Goal: Transaction & Acquisition: Subscribe to service/newsletter

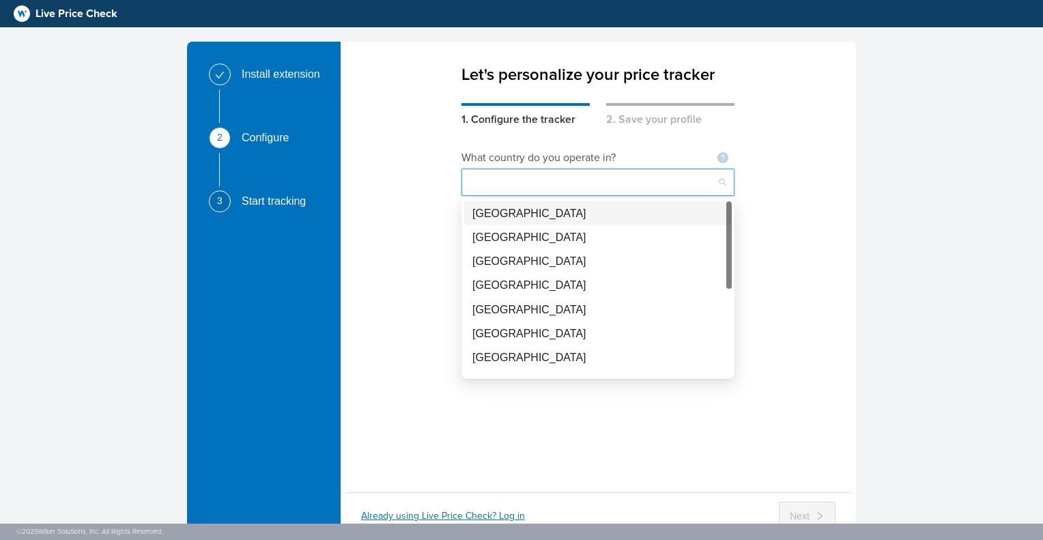
click at [592, 190] on input "search" at bounding box center [598, 182] width 257 height 26
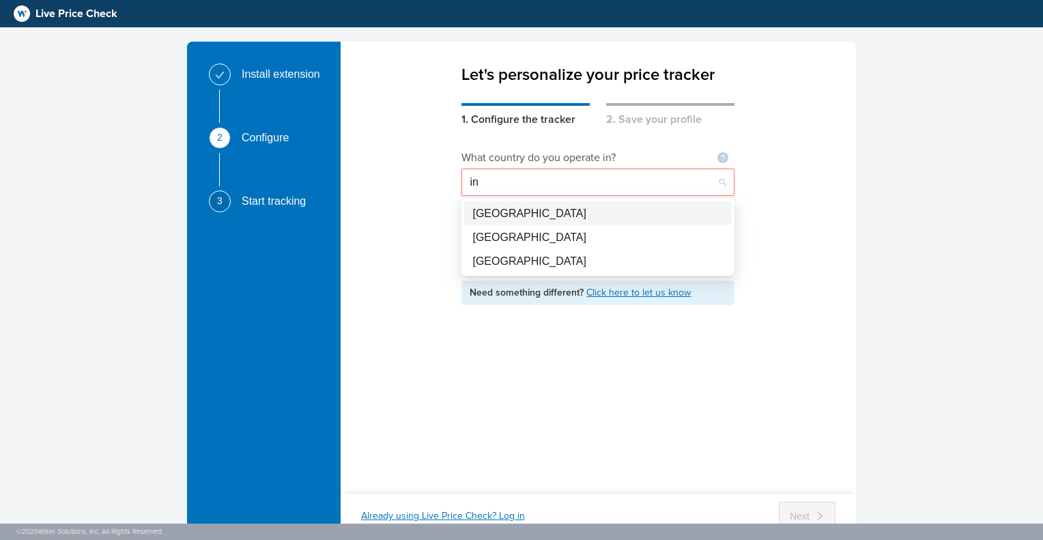
type input "i"
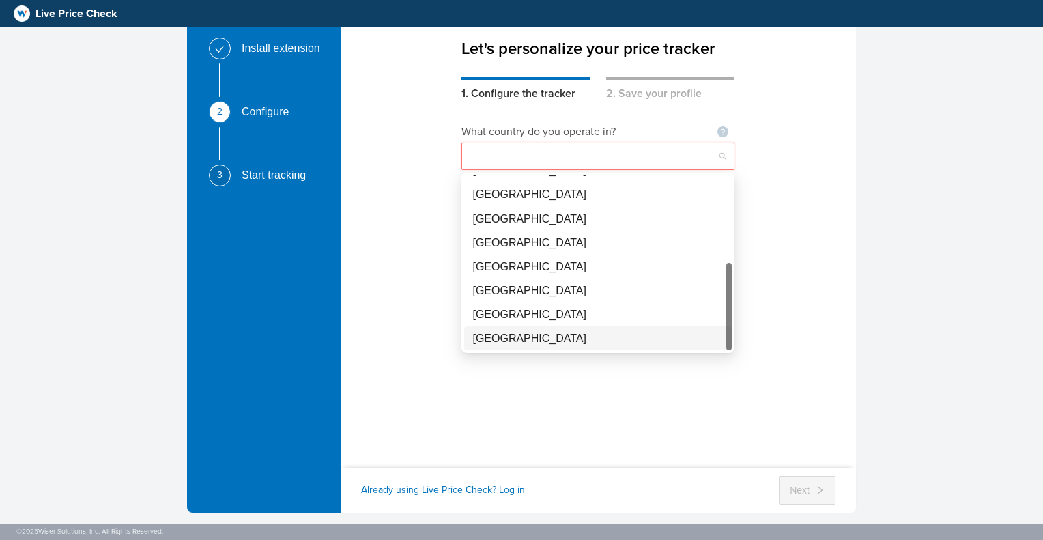
scroll to position [40, 0]
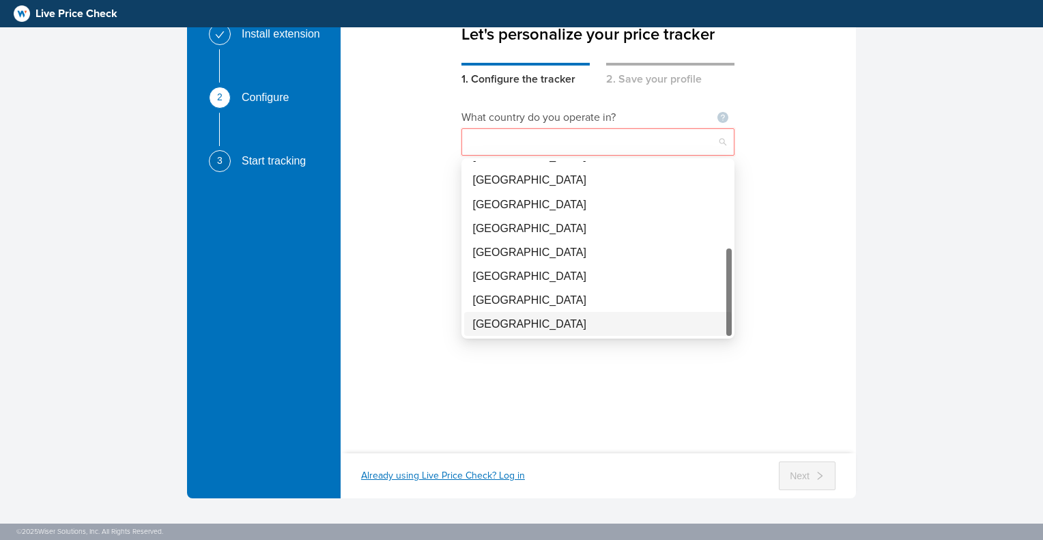
click at [592, 322] on div "[GEOGRAPHIC_DATA]" at bounding box center [597, 323] width 251 height 17
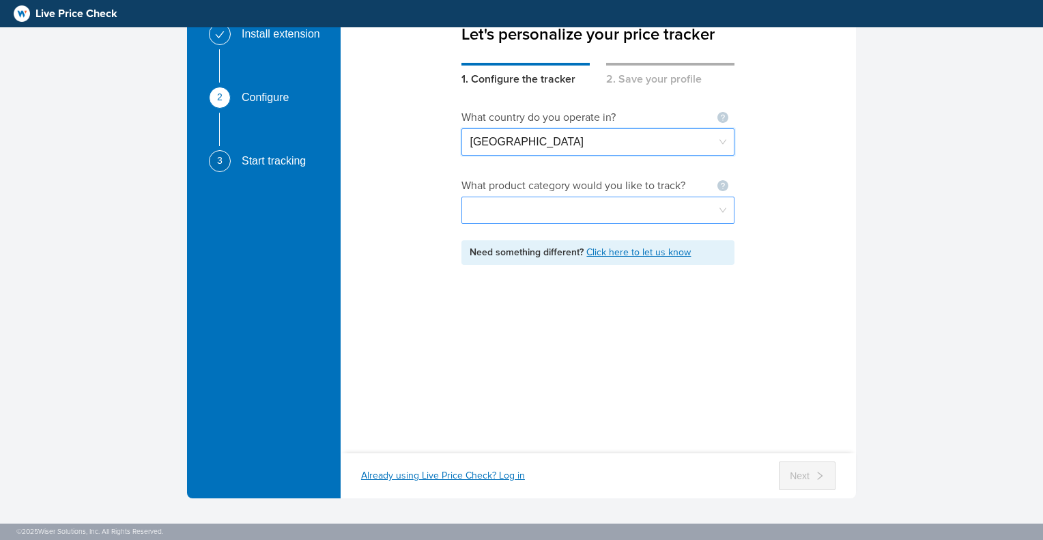
click at [491, 207] on input "search" at bounding box center [598, 210] width 257 height 26
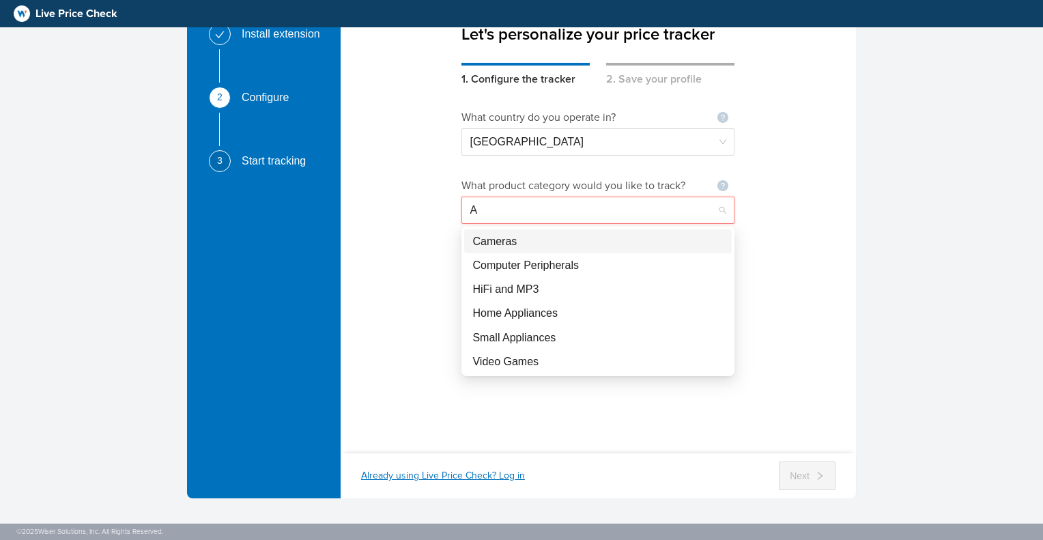
scroll to position [0, 0]
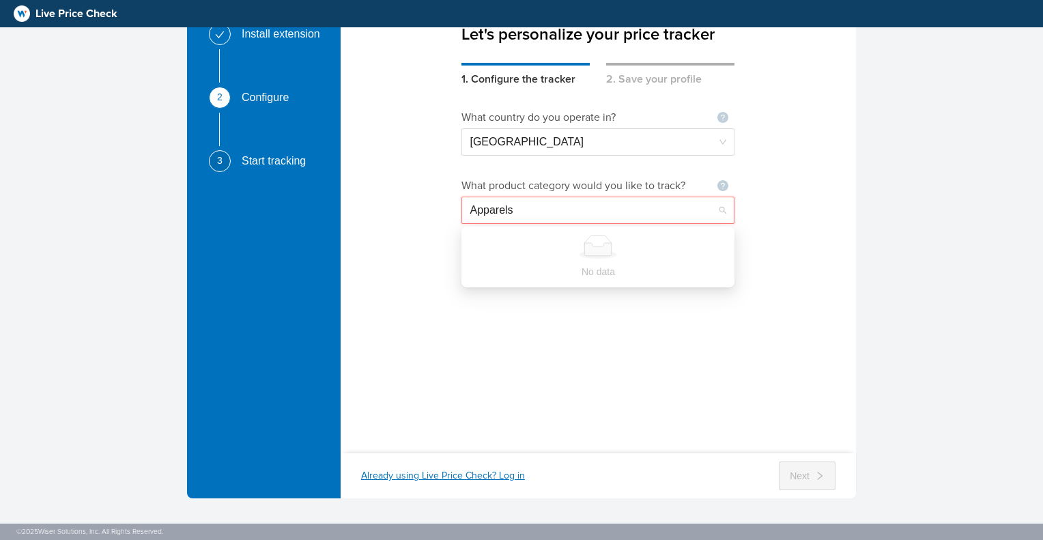
type input "Apparels"
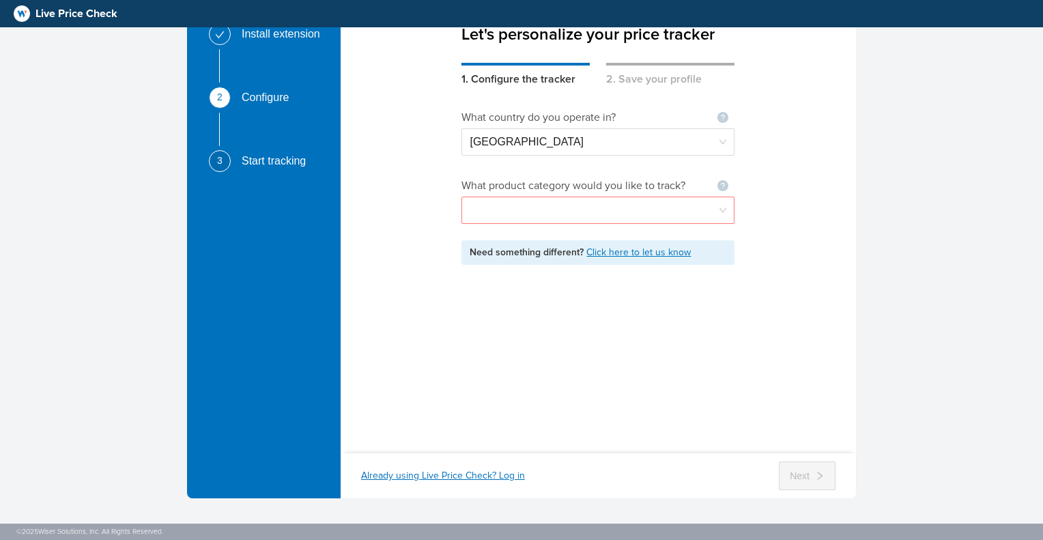
click at [622, 365] on div "What country do you operate in? Not seeing your country ? Let us know [GEOGRAPH…" at bounding box center [597, 261] width 273 height 348
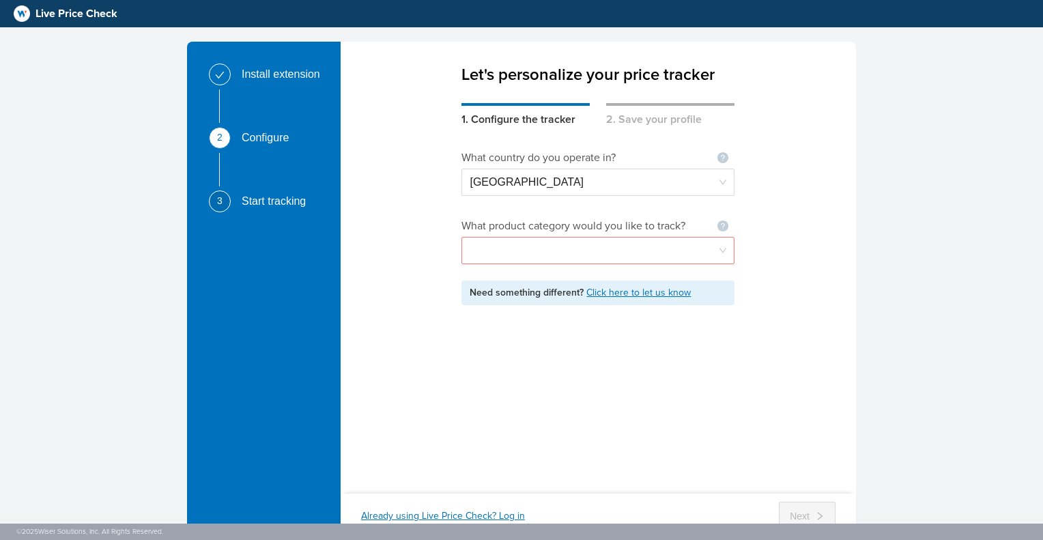
click at [640, 257] on input "search" at bounding box center [598, 251] width 257 height 26
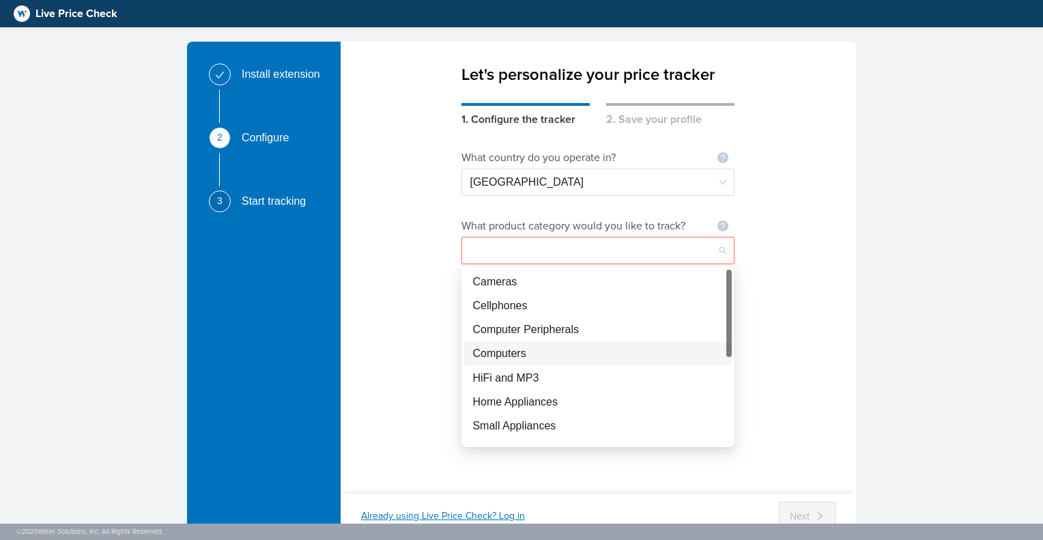
click at [625, 351] on div "Computers" at bounding box center [597, 353] width 251 height 17
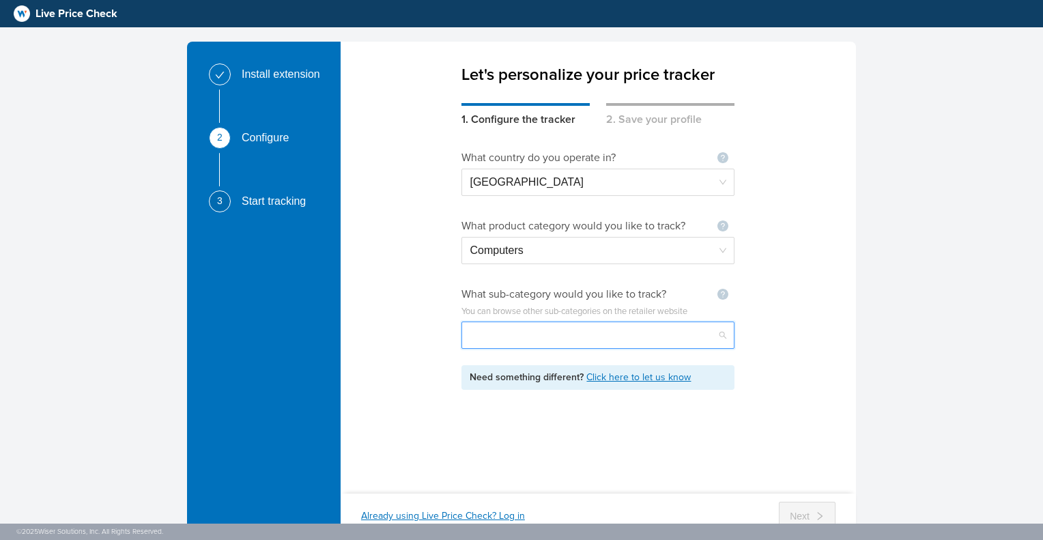
click at [636, 335] on input "search" at bounding box center [598, 335] width 257 height 26
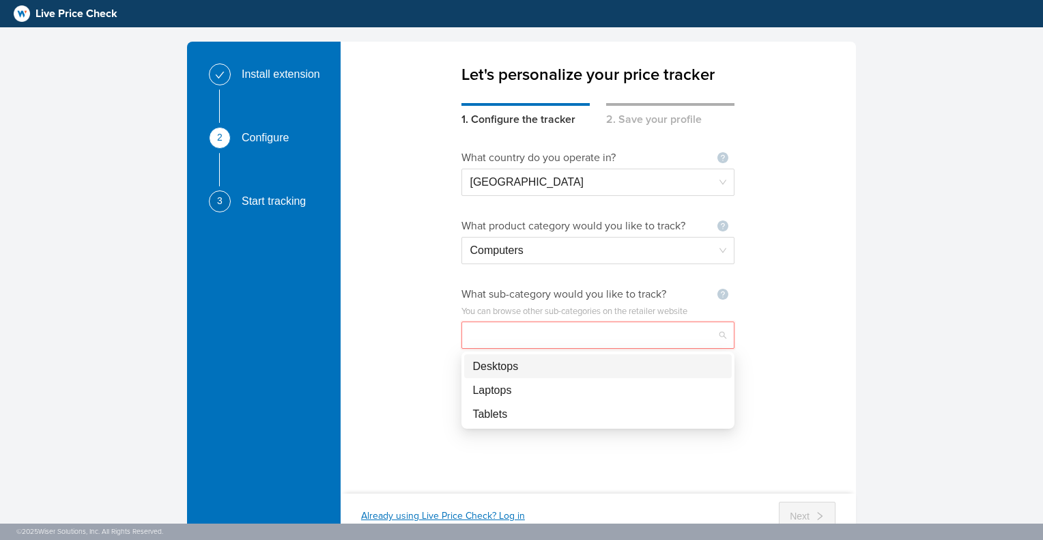
click at [801, 324] on div "What country do you operate in? Not seeing your country ? Let us know [GEOGRAPH…" at bounding box center [598, 302] width 515 height 348
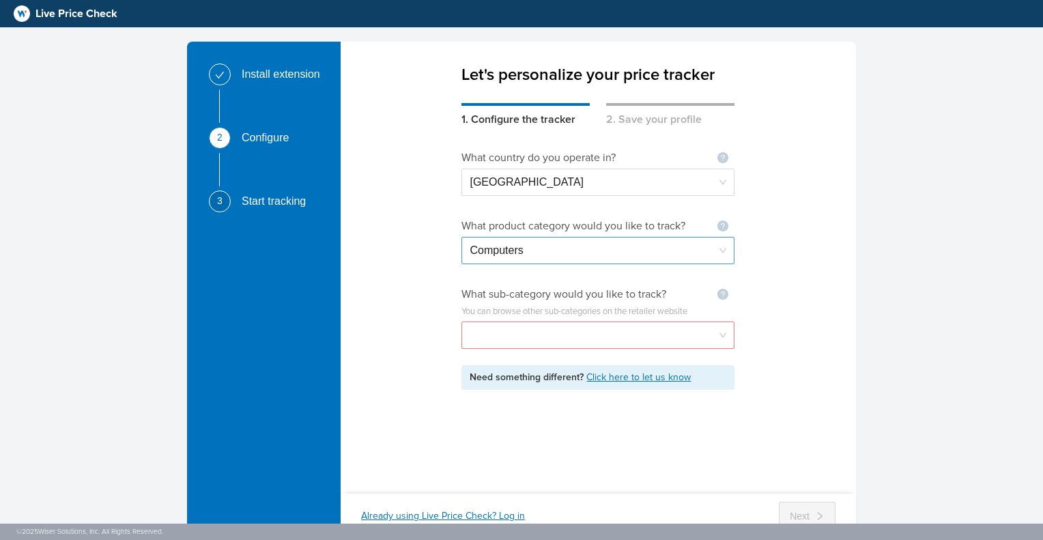
click at [560, 251] on span "Computers" at bounding box center [598, 251] width 257 height 26
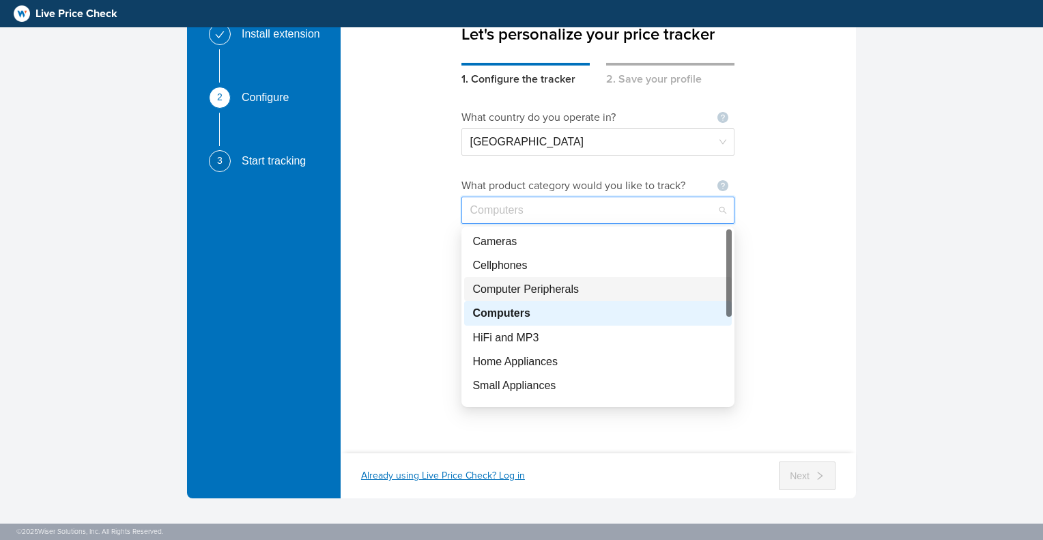
click at [560, 294] on div "Computer Peripherals" at bounding box center [597, 289] width 251 height 17
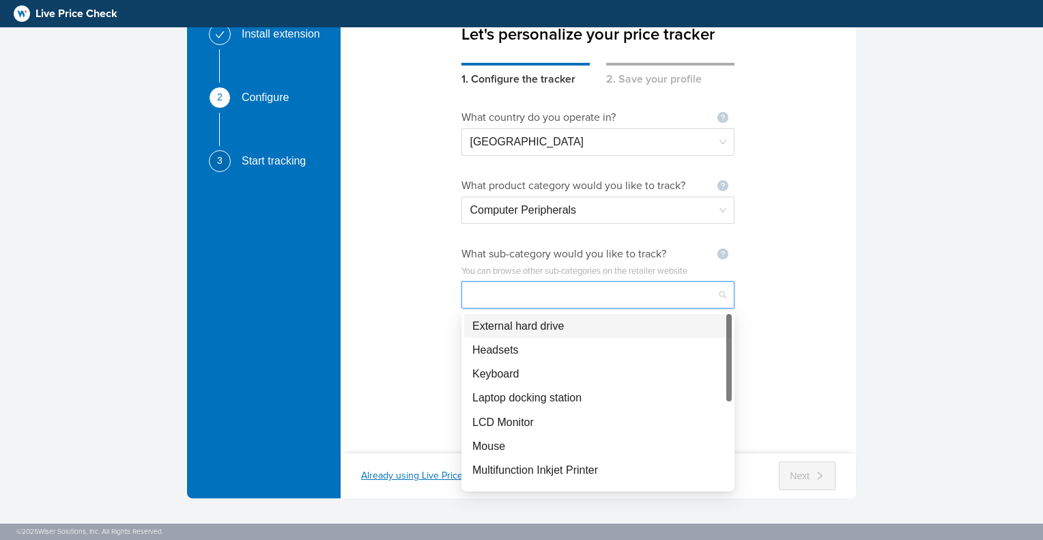
click at [494, 298] on input "search" at bounding box center [598, 295] width 257 height 26
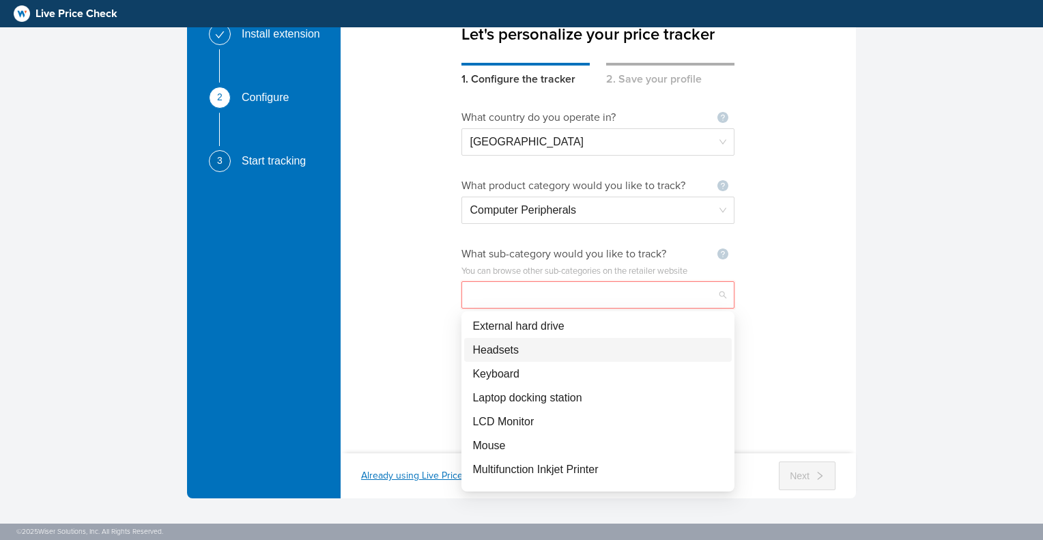
scroll to position [68, 0]
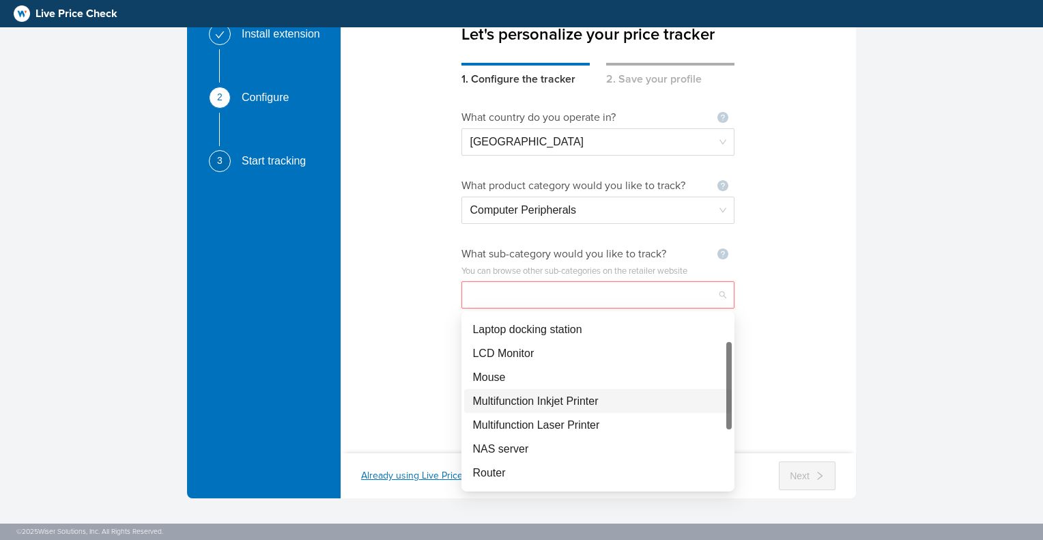
click at [552, 401] on div "Multifunction Inkjet Printer" at bounding box center [597, 400] width 251 height 17
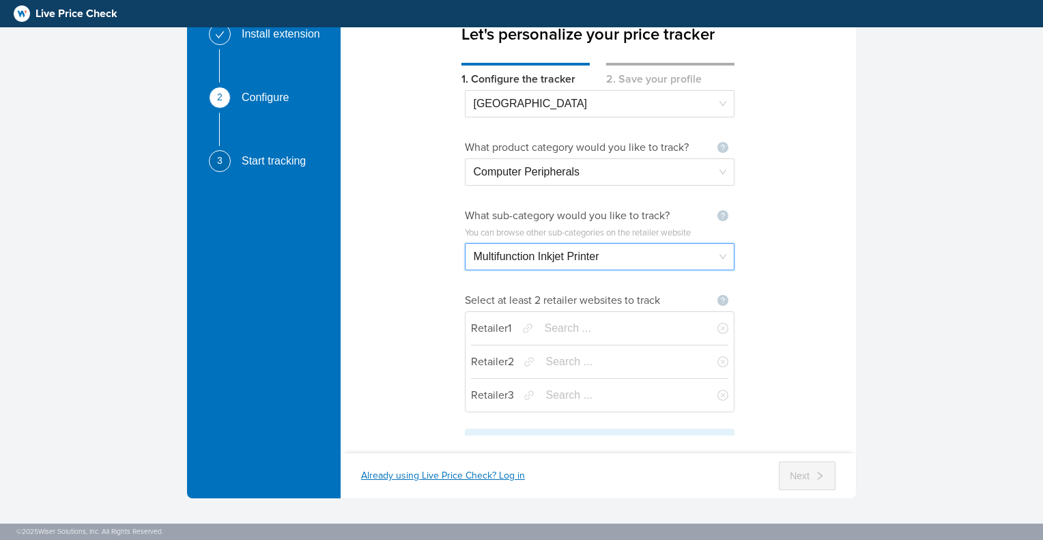
scroll to position [55, 0]
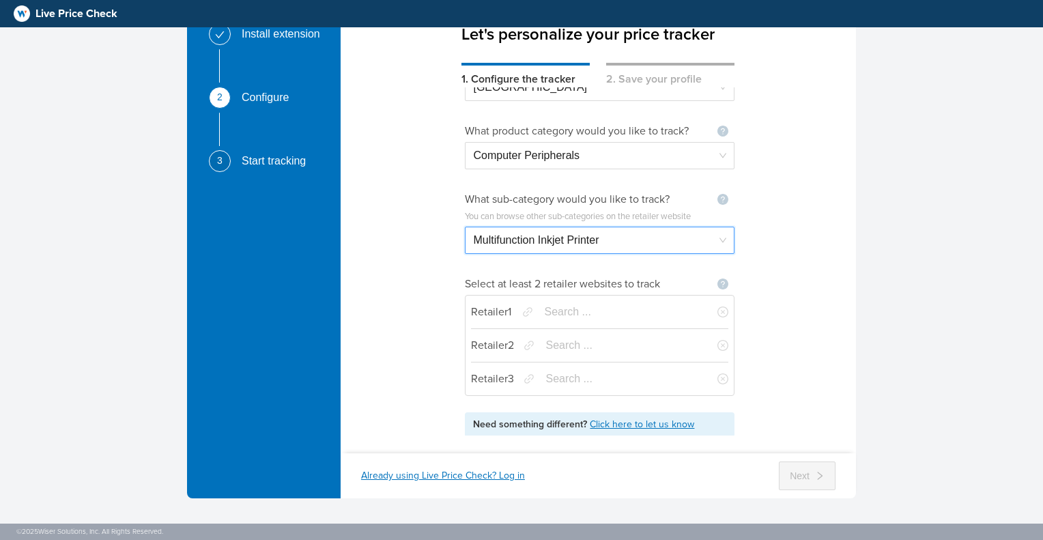
click at [560, 312] on input "search" at bounding box center [621, 312] width 154 height 26
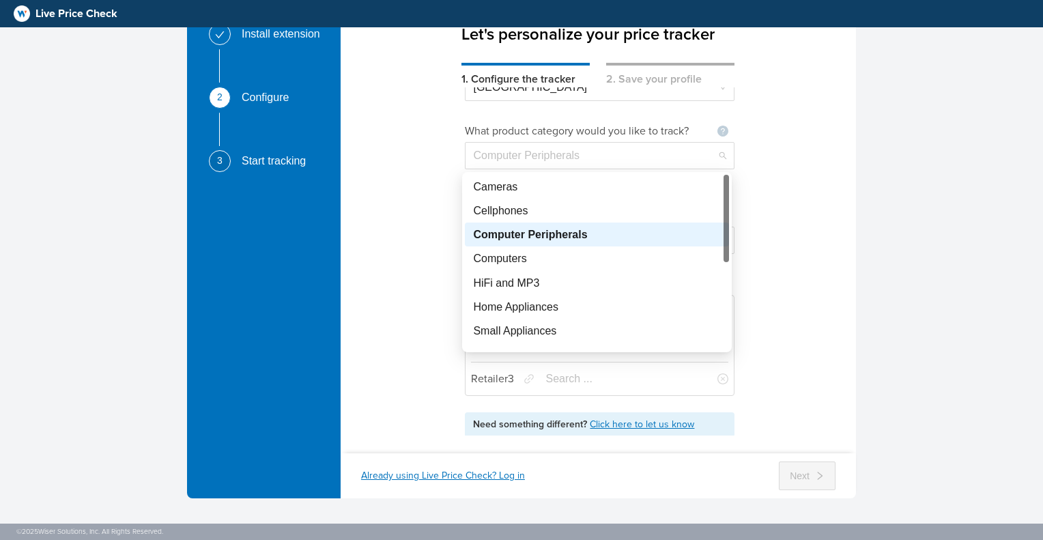
drag, startPoint x: 601, startPoint y: 162, endPoint x: 438, endPoint y: 163, distance: 163.1
click at [438, 163] on div "What country do you operate in? Not seeing your country ? Let us know United St…" at bounding box center [598, 261] width 515 height 348
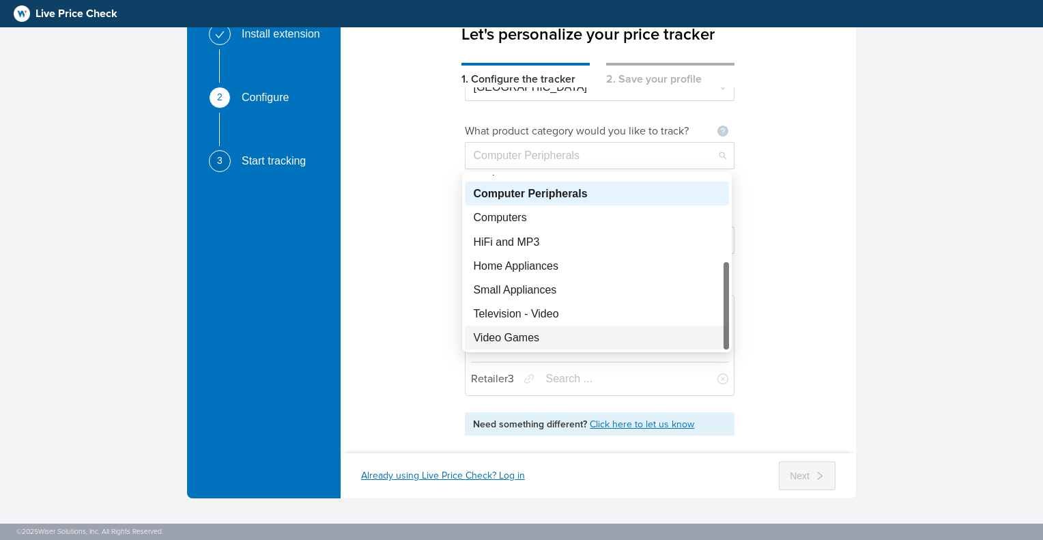
click at [541, 341] on div "Video Games" at bounding box center [597, 337] width 248 height 17
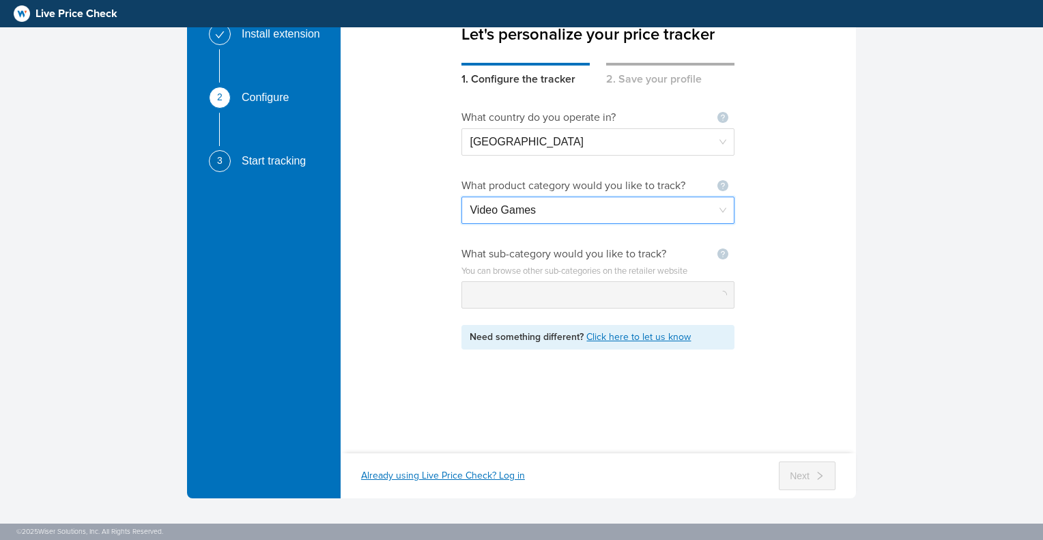
scroll to position [0, 0]
click at [606, 212] on span "Video Games" at bounding box center [598, 210] width 257 height 26
click at [807, 238] on div "What country do you operate in? Not seeing your country ? Let us know United St…" at bounding box center [598, 261] width 515 height 348
click at [554, 208] on span "Video Games" at bounding box center [598, 210] width 257 height 26
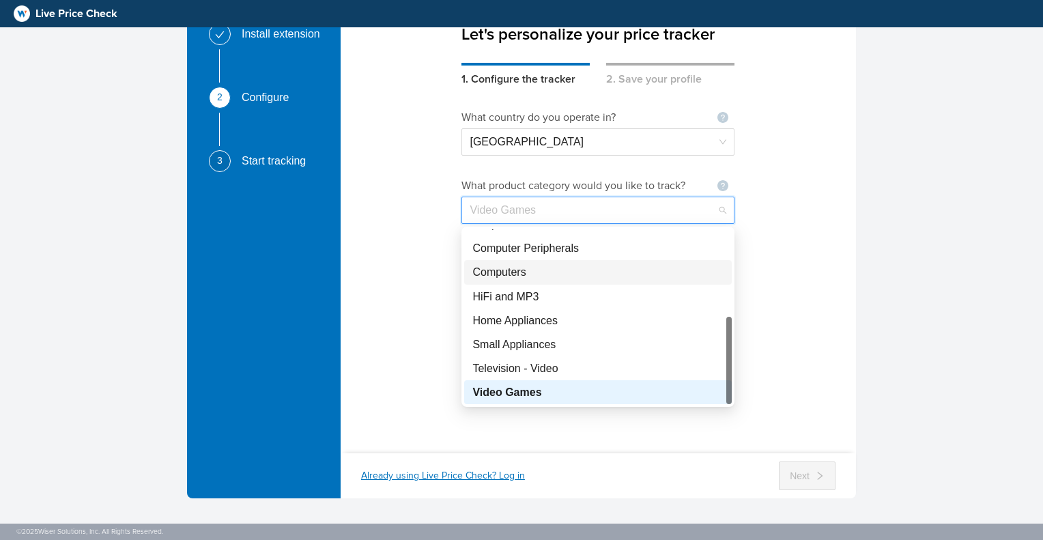
click at [534, 273] on div "Computers" at bounding box center [597, 271] width 251 height 17
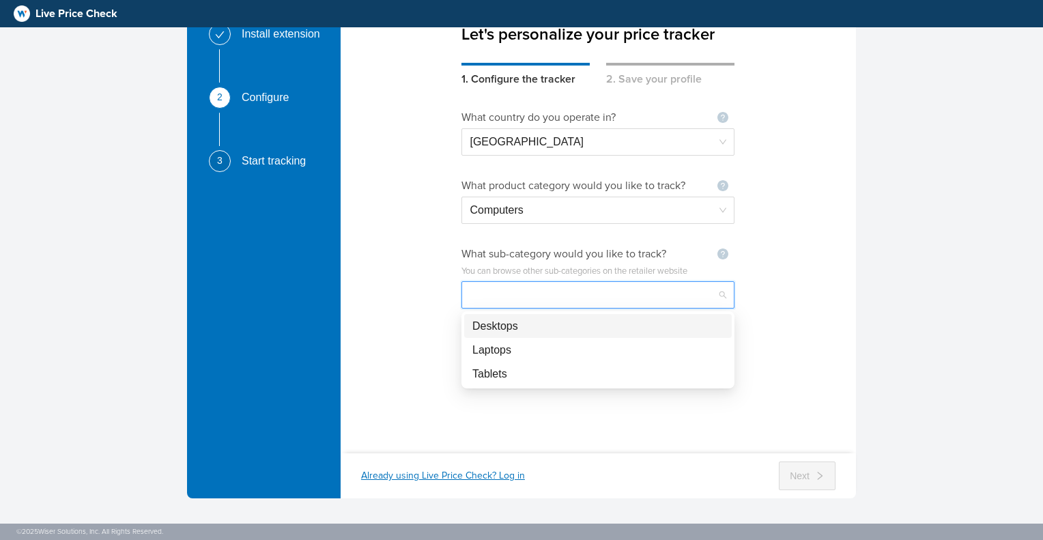
click at [528, 290] on input "search" at bounding box center [598, 295] width 257 height 26
click at [521, 330] on div "Desktops" at bounding box center [597, 325] width 251 height 17
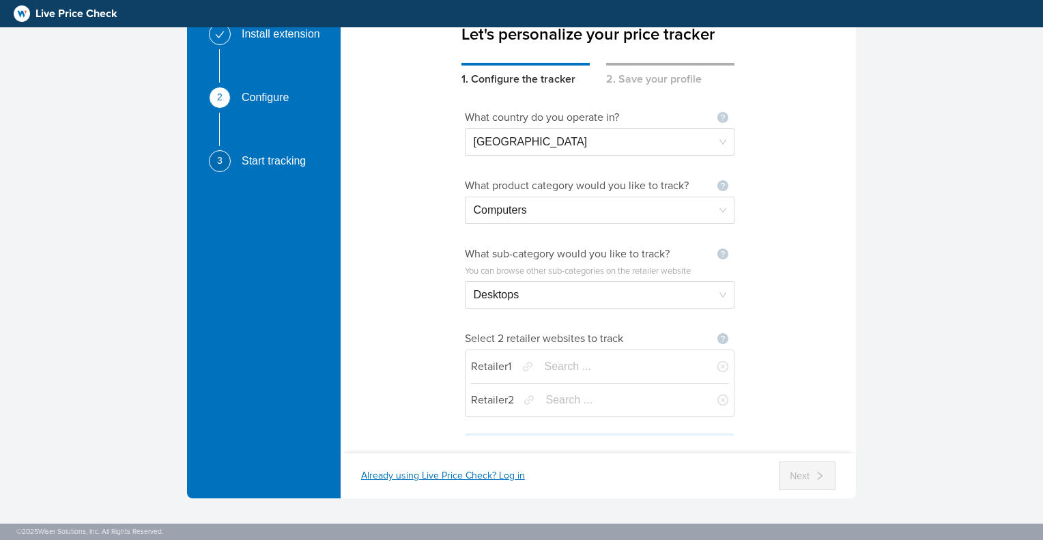
click at [554, 362] on input "search" at bounding box center [621, 367] width 154 height 26
click at [598, 399] on div "www.staples.com" at bounding box center [604, 399] width 87 height 17
type input "**********"
click at [577, 404] on input "search" at bounding box center [622, 400] width 154 height 26
click at [604, 439] on div "www.walmart.com" at bounding box center [605, 433] width 87 height 17
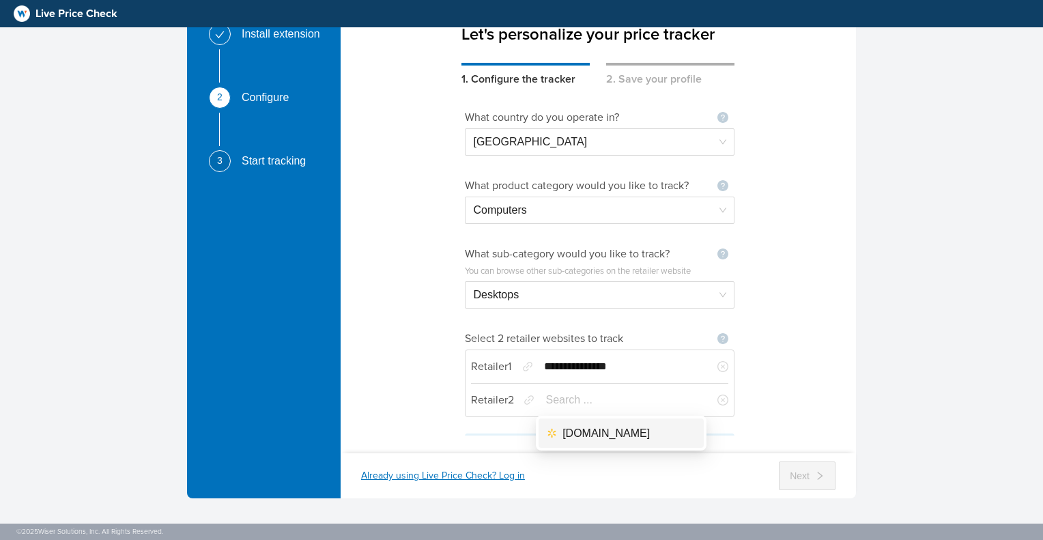
type input "**********"
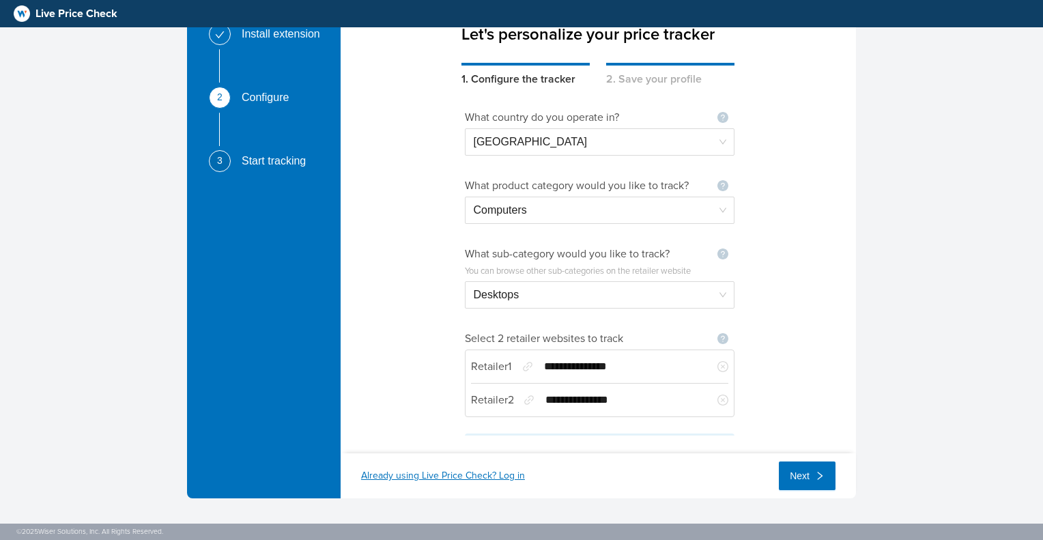
scroll to position [21, 0]
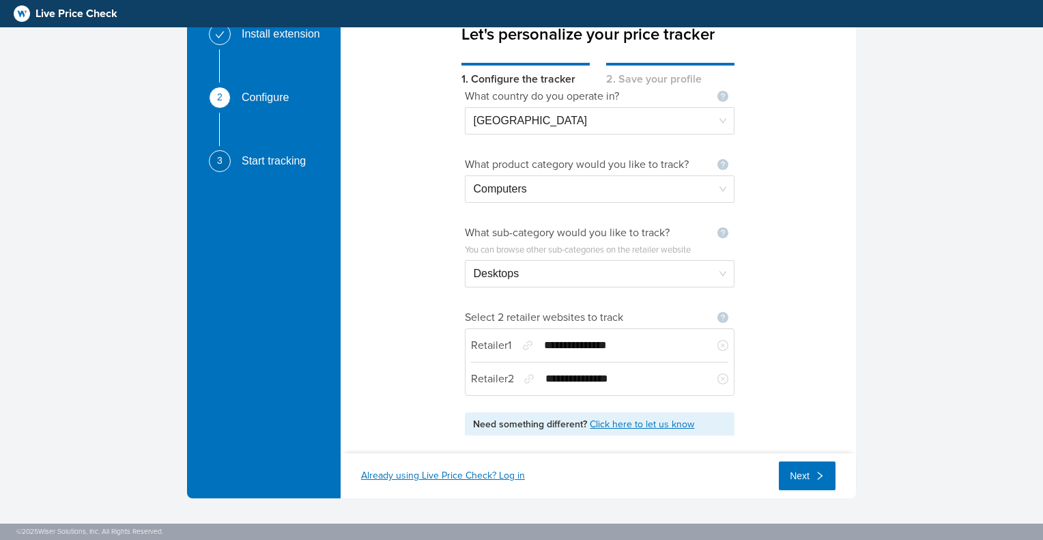
click at [812, 470] on button "Next" at bounding box center [807, 475] width 57 height 29
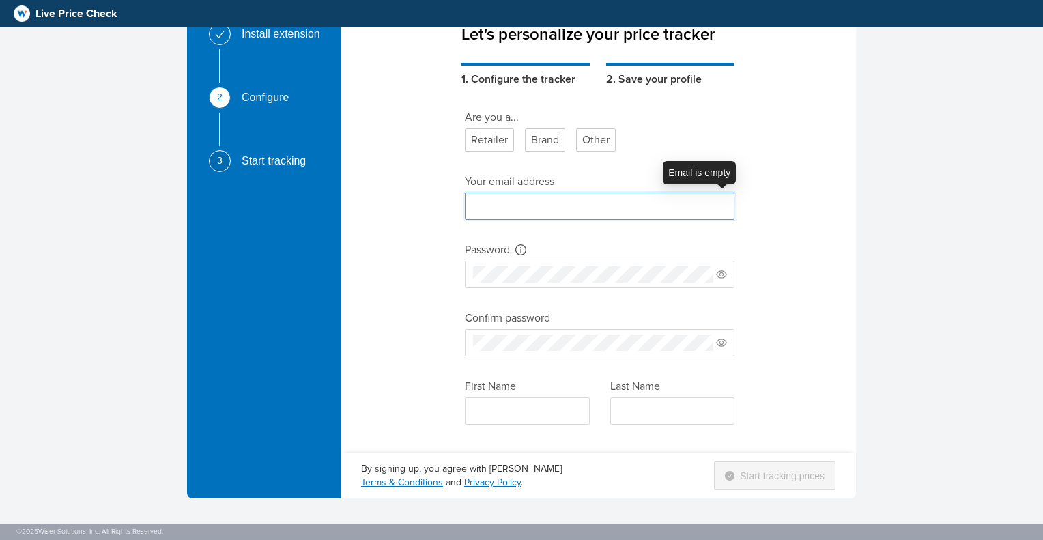
click at [591, 203] on input "text" at bounding box center [600, 205] width 270 height 27
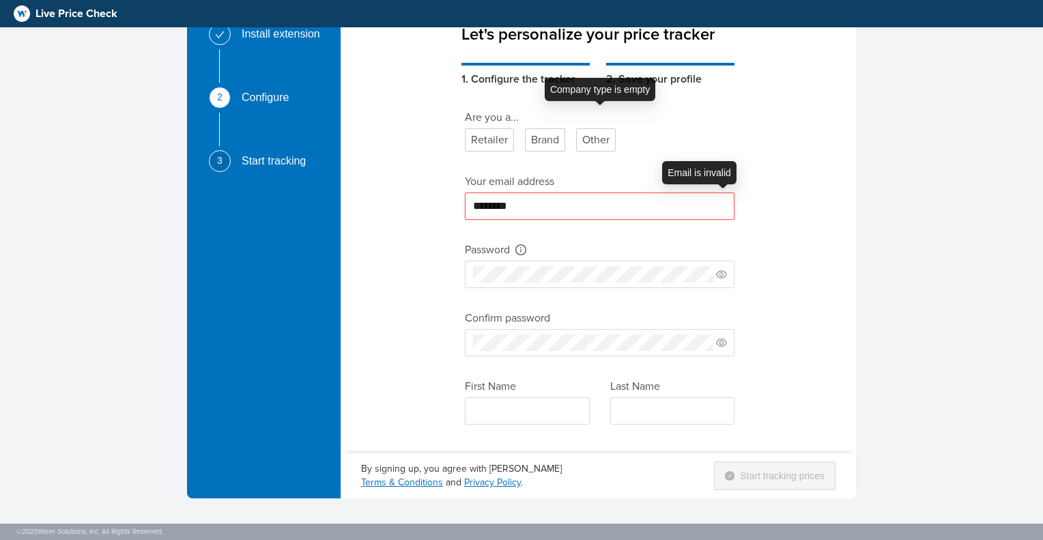
drag, startPoint x: 516, startPoint y: 210, endPoint x: 440, endPoint y: 207, distance: 75.8
click at [440, 207] on div "**********" at bounding box center [598, 261] width 515 height 348
paste input "**********"
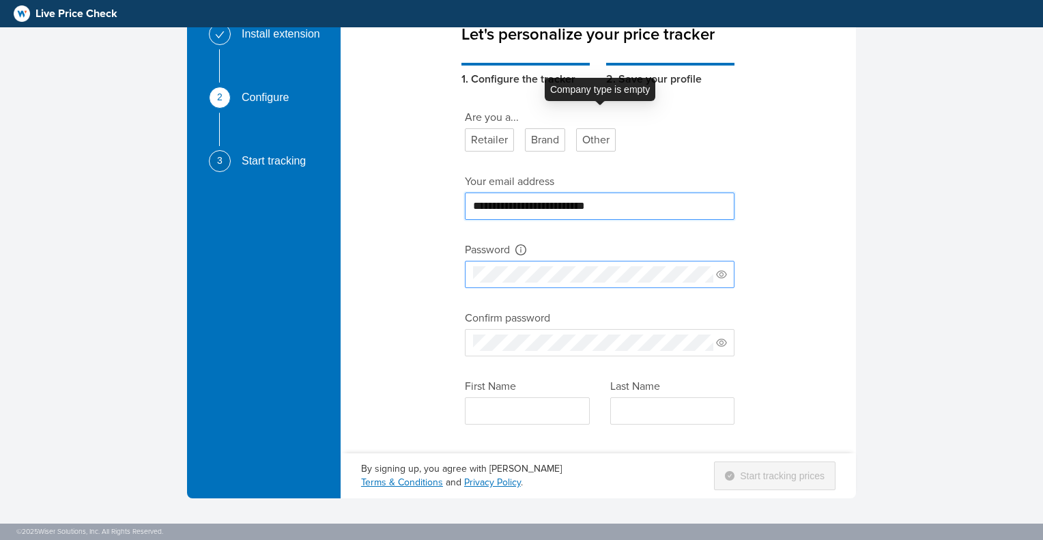
type input "**********"
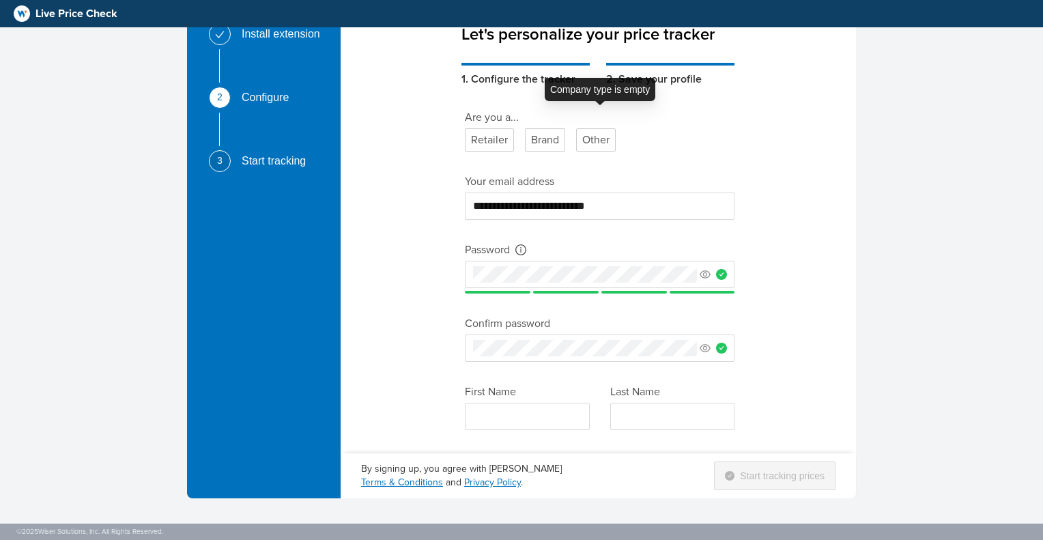
click at [442, 407] on div "**********" at bounding box center [598, 261] width 515 height 348
click at [480, 412] on input "text" at bounding box center [527, 416] width 125 height 27
type input "******"
type input "*******"
click at [929, 321] on div "**********" at bounding box center [521, 250] width 1043 height 580
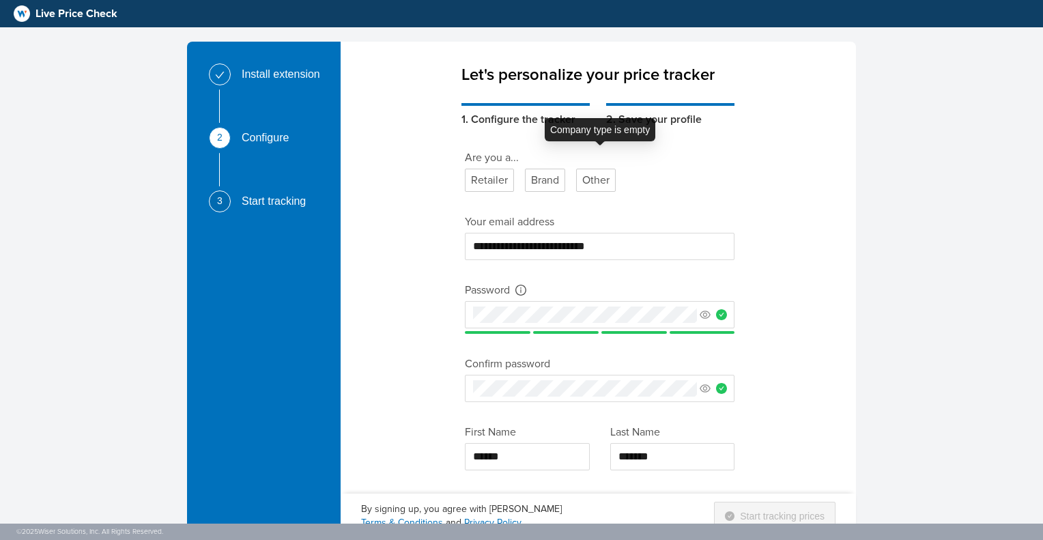
click at [489, 182] on div "Retailer" at bounding box center [489, 180] width 49 height 23
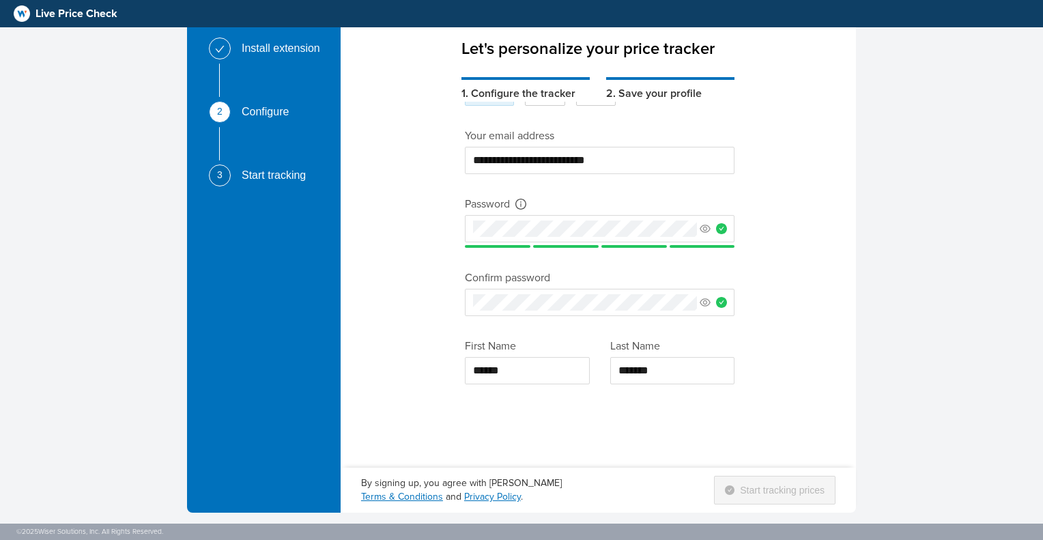
scroll to position [40, 0]
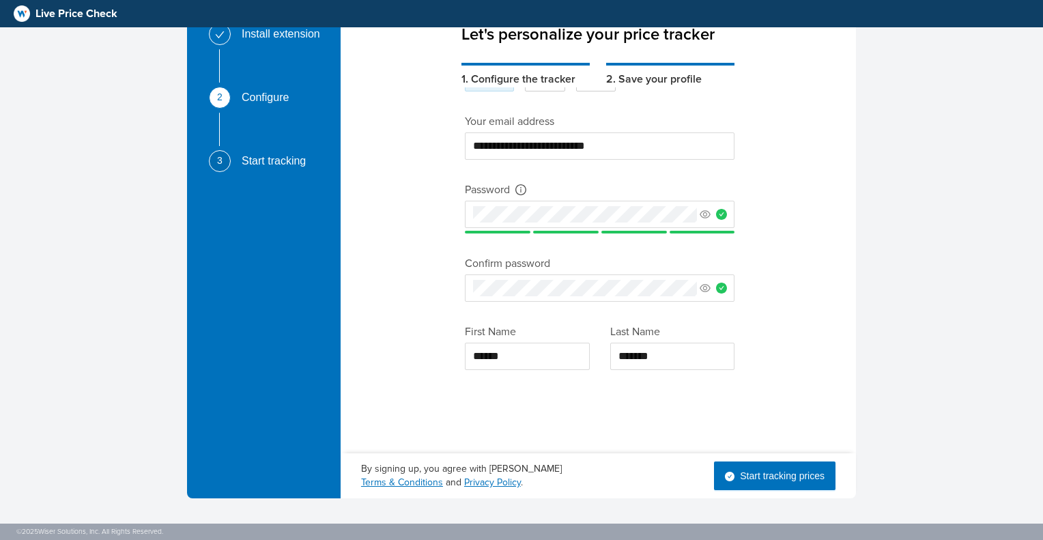
click at [752, 471] on span "Start tracking prices" at bounding box center [782, 475] width 85 height 15
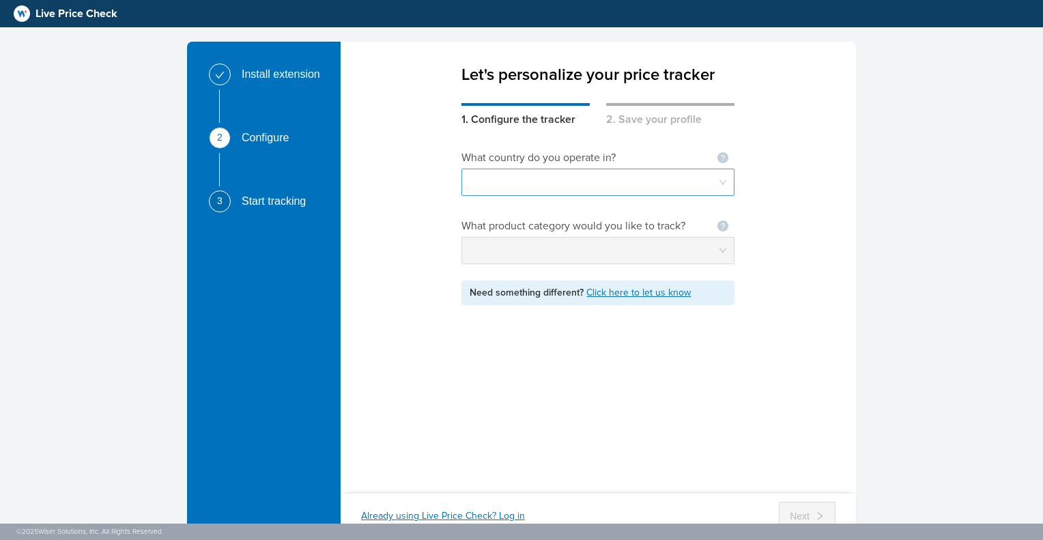
click at [558, 182] on input "search" at bounding box center [598, 182] width 257 height 26
click at [533, 179] on input "search" at bounding box center [598, 182] width 257 height 26
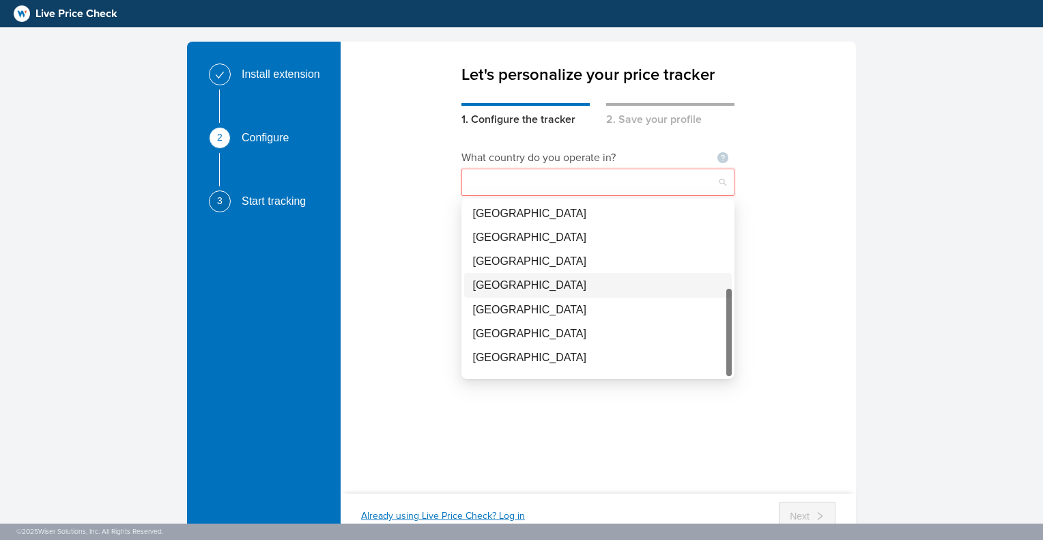
scroll to position [65, 0]
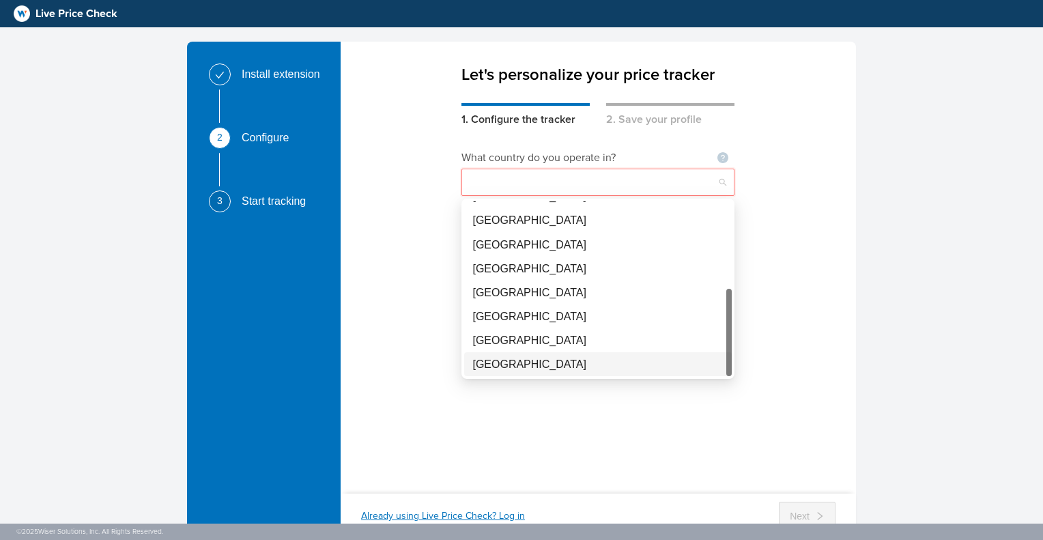
click at [568, 362] on div "[GEOGRAPHIC_DATA]" at bounding box center [597, 364] width 251 height 17
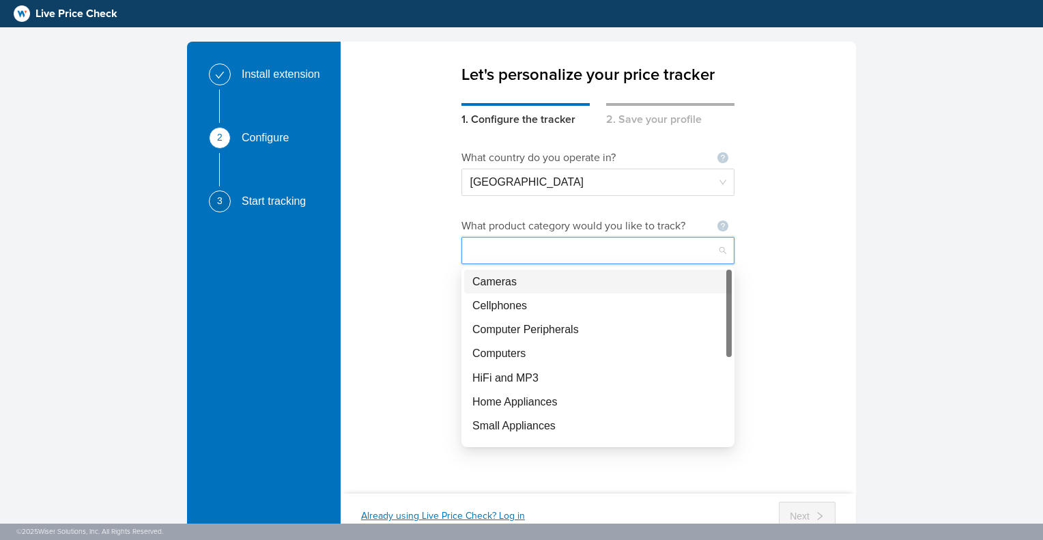
click at [566, 250] on input "search" at bounding box center [598, 251] width 257 height 26
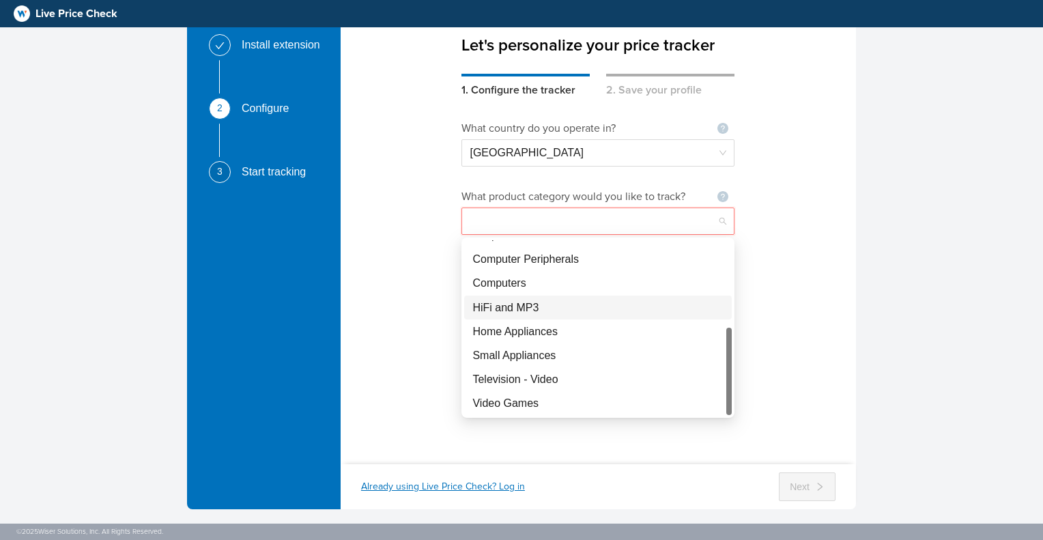
scroll to position [40, 0]
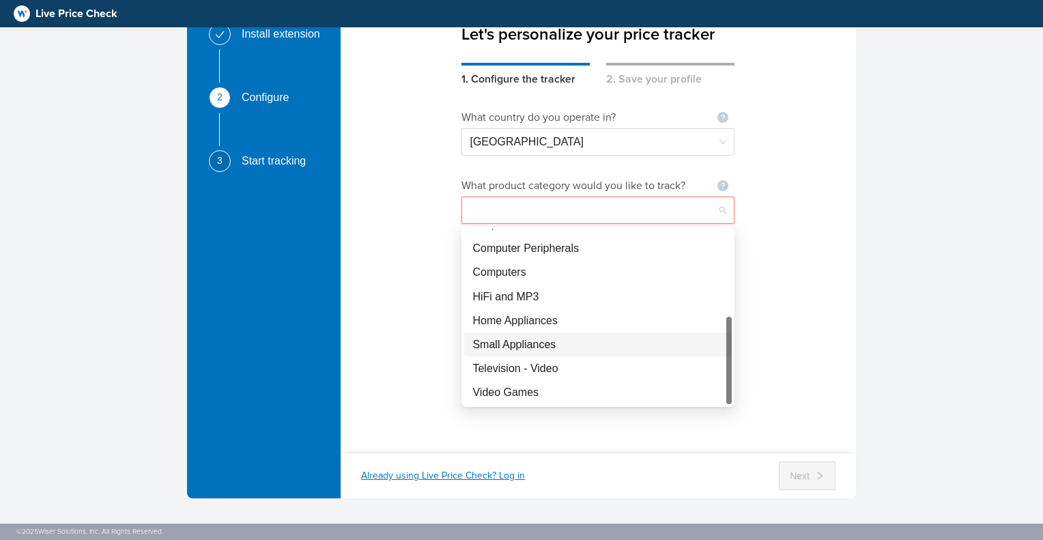
click at [559, 346] on div "Small Appliances" at bounding box center [597, 344] width 251 height 17
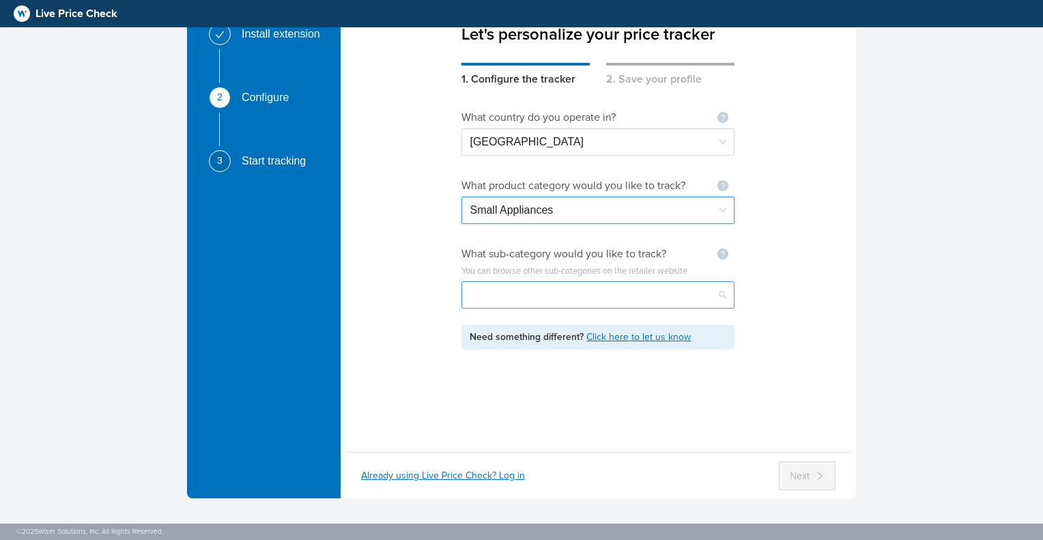
click at [532, 294] on input "search" at bounding box center [598, 295] width 257 height 26
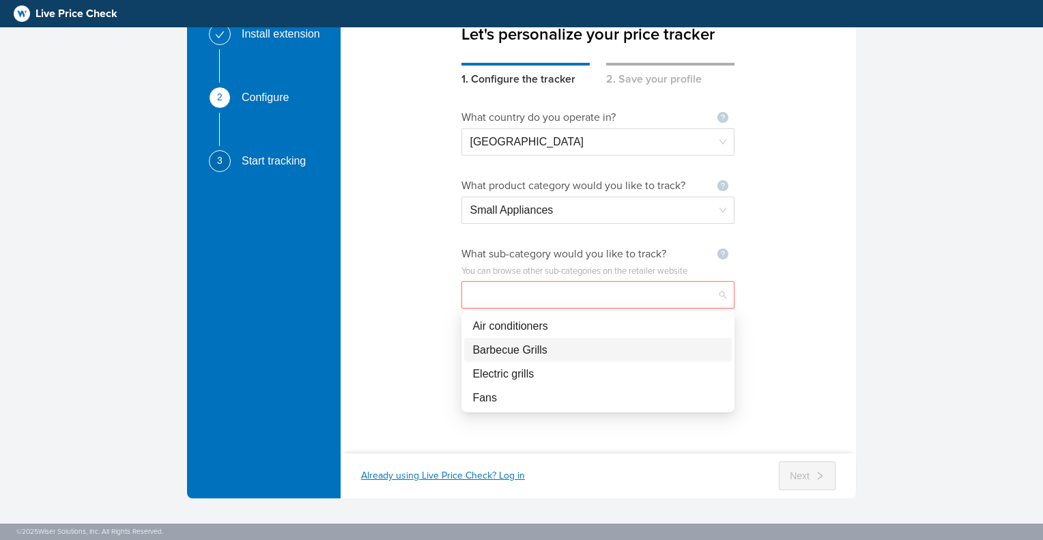
click at [537, 350] on div "Barbecue Grills" at bounding box center [597, 349] width 251 height 17
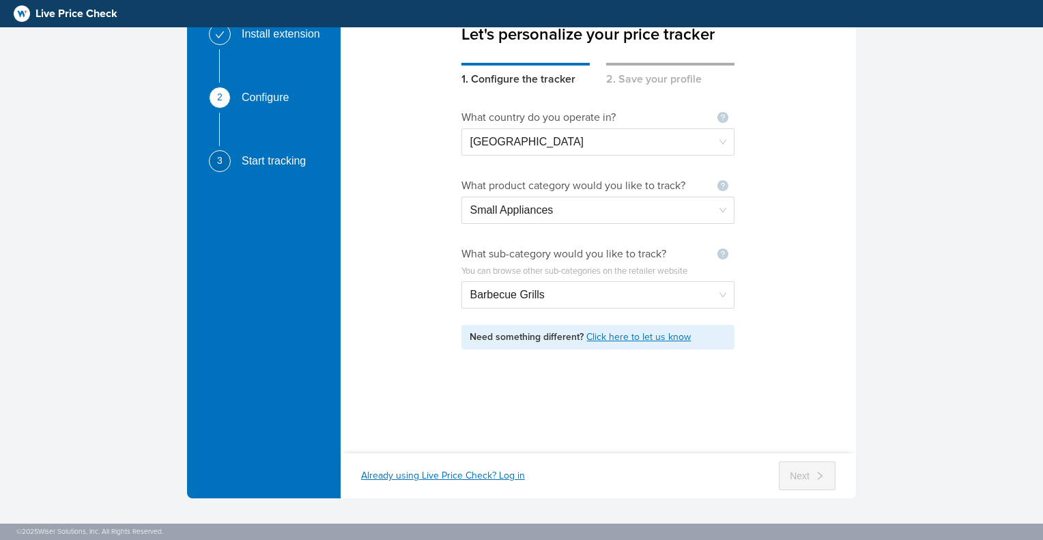
click at [658, 337] on link "Click here to let us know" at bounding box center [638, 337] width 104 height 12
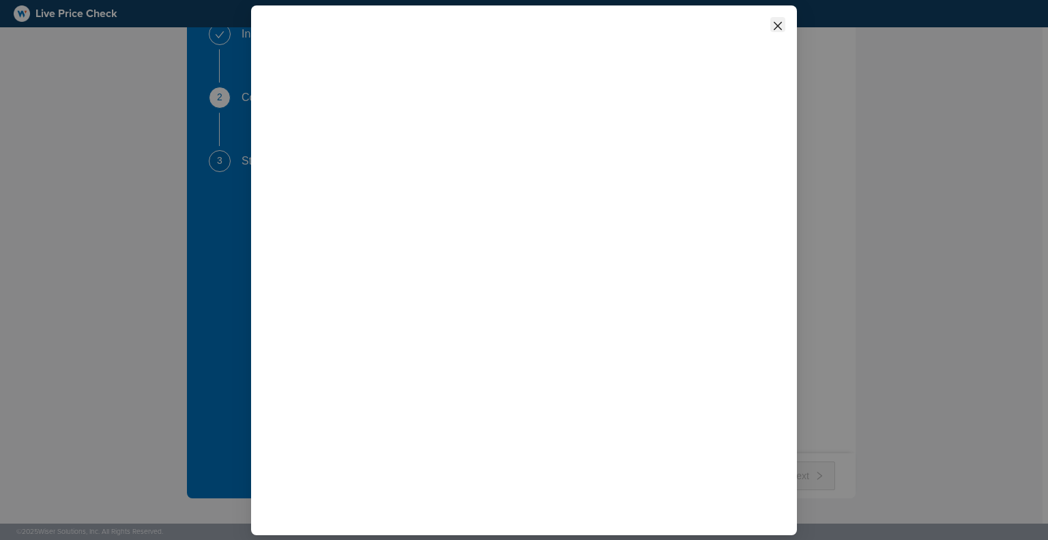
click at [781, 24] on icon "close" at bounding box center [778, 25] width 11 height 11
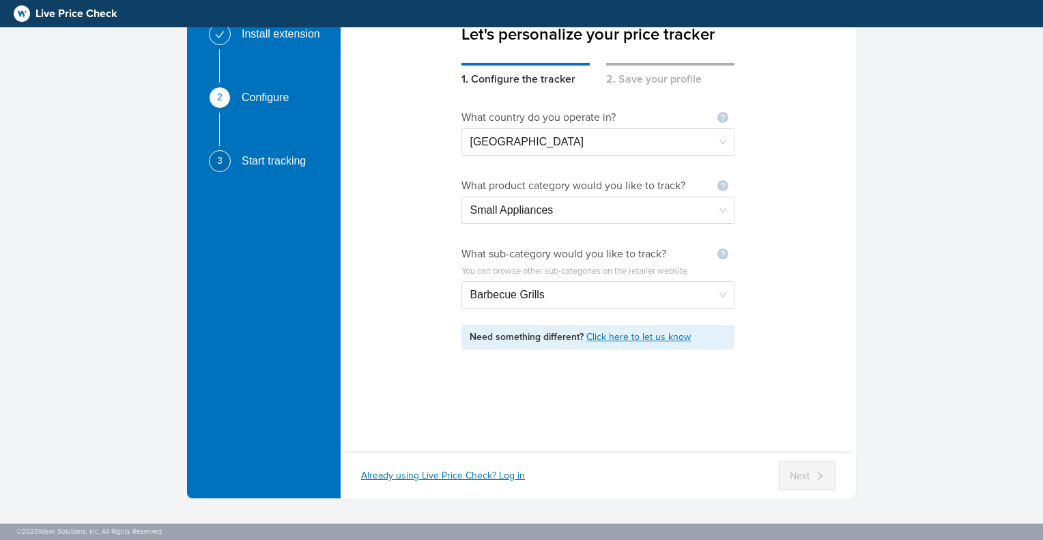
click at [451, 476] on div "Already using Live Price Check? Log in" at bounding box center [443, 476] width 164 height 14
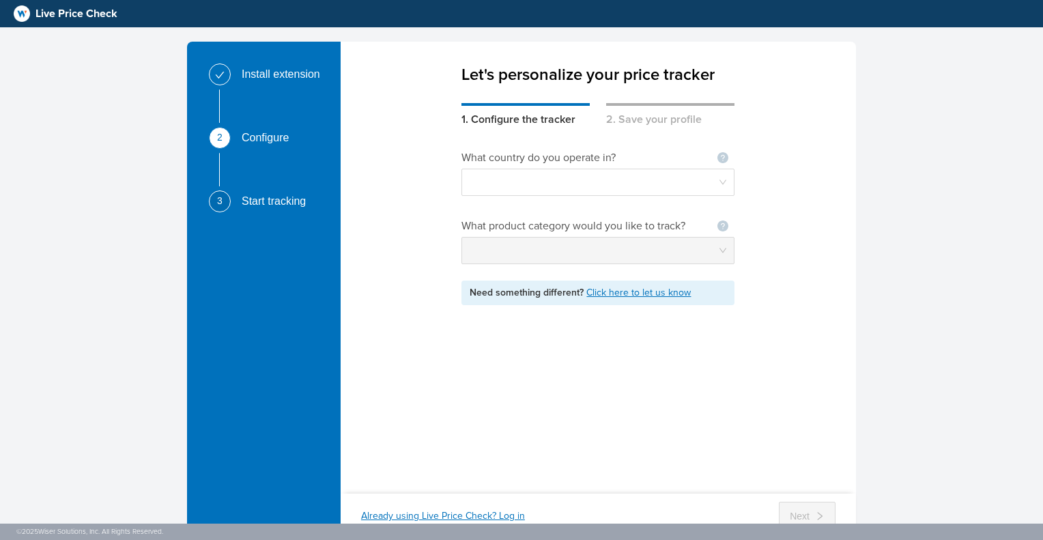
click at [463, 515] on div "Already using Live Price Check? Log in" at bounding box center [443, 516] width 164 height 14
